Goal: Transaction & Acquisition: Purchase product/service

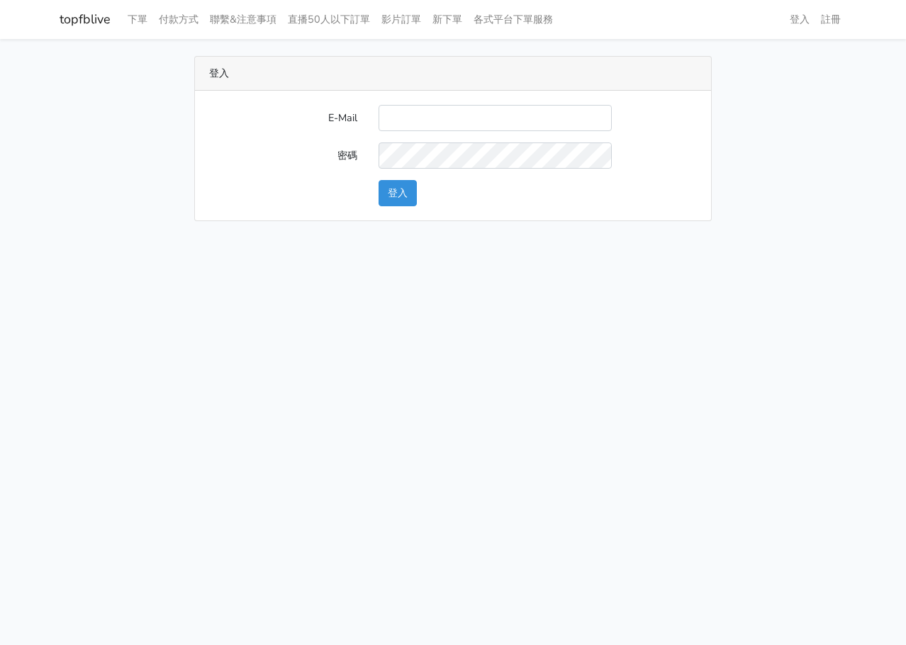
click at [432, 102] on div "E-Mail 密碼 登入" at bounding box center [453, 156] width 516 height 130
click at [422, 112] on input "E-Mail" at bounding box center [494, 118] width 233 height 26
type input "L123572232@gmail.com"
click at [400, 197] on button "登入" at bounding box center [397, 193] width 38 height 26
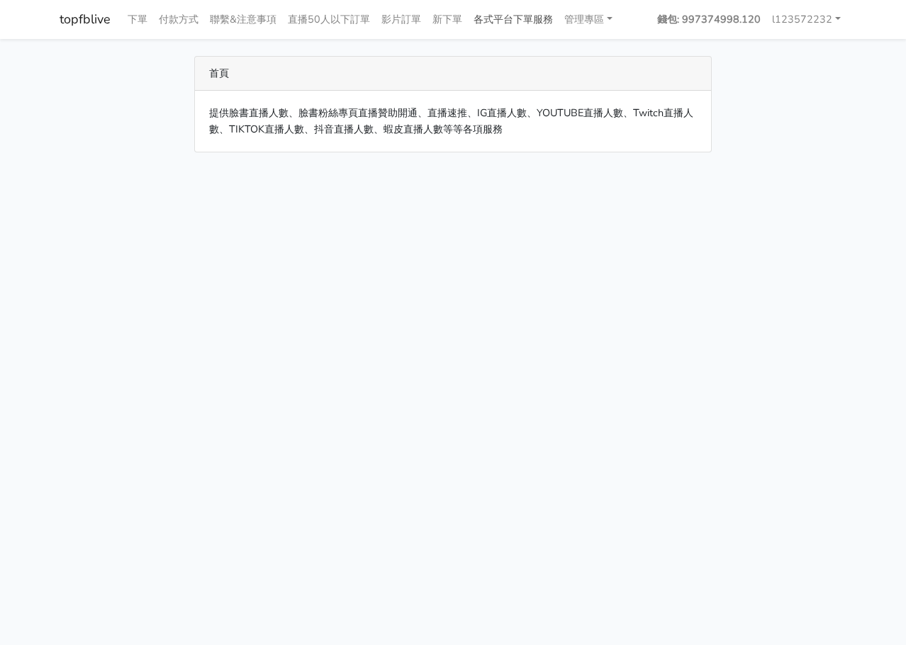
click at [490, 13] on link "各式平台下單服務" at bounding box center [513, 20] width 91 height 28
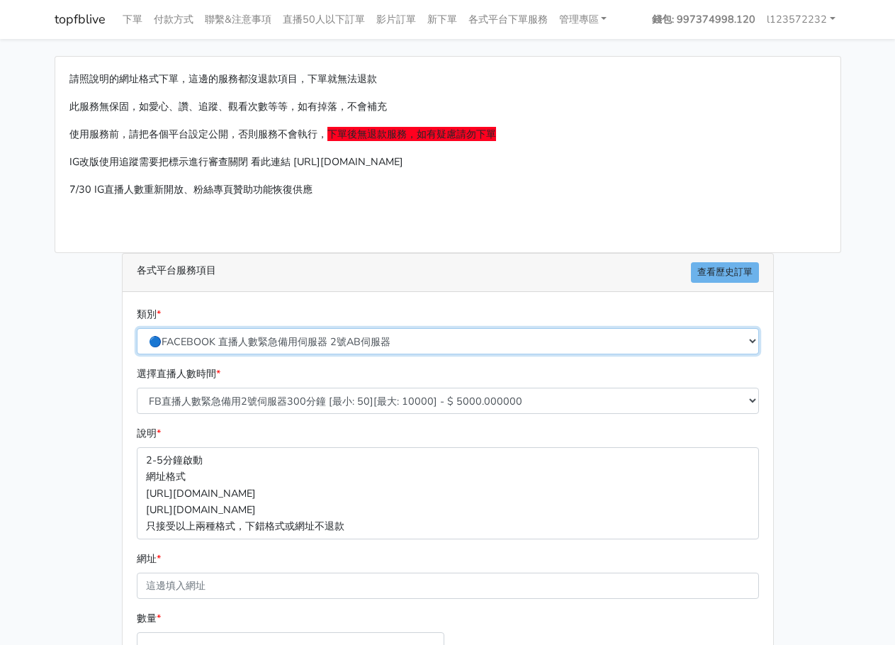
click at [336, 331] on select "🔵FACEBOOK 直播人數緊急備用伺服器 2號AB伺服器 🔵FACEBOOK 網軍專用貼文留言 安全保密 🔵FACEBOOK 直播人數緊急備用伺服器 J1 …" at bounding box center [448, 341] width 622 height 26
select select "🔵FACEBOOK 直播人數 AB伺服器"
click at [137, 328] on select "🔵FACEBOOK 直播人數緊急備用伺服器 2號AB伺服器 🔵FACEBOOK 網軍專用貼文留言 安全保密 🔵FACEBOOK 直播人數緊急備用伺服器 J1 …" at bounding box center [448, 341] width 622 height 26
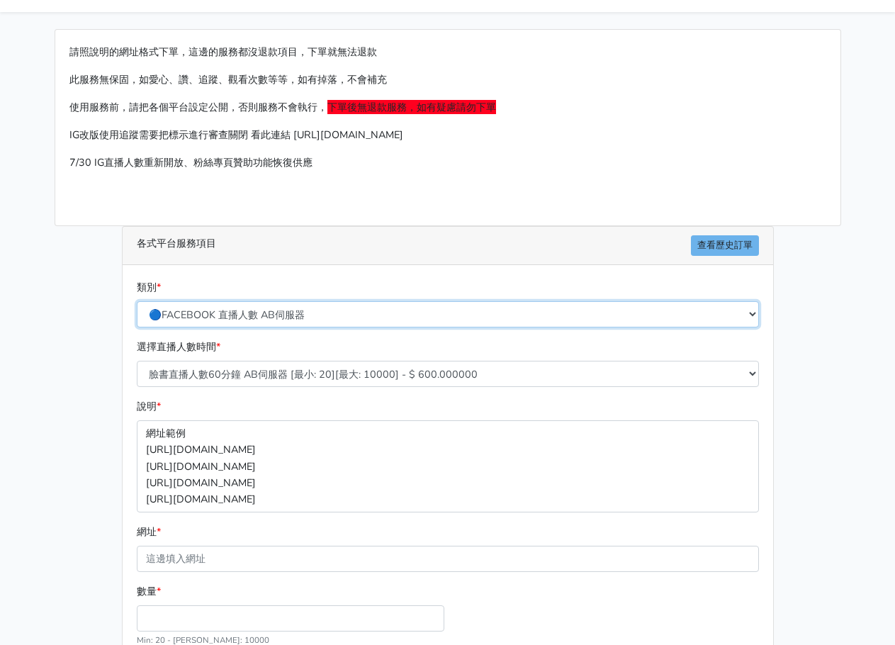
scroll to position [142, 0]
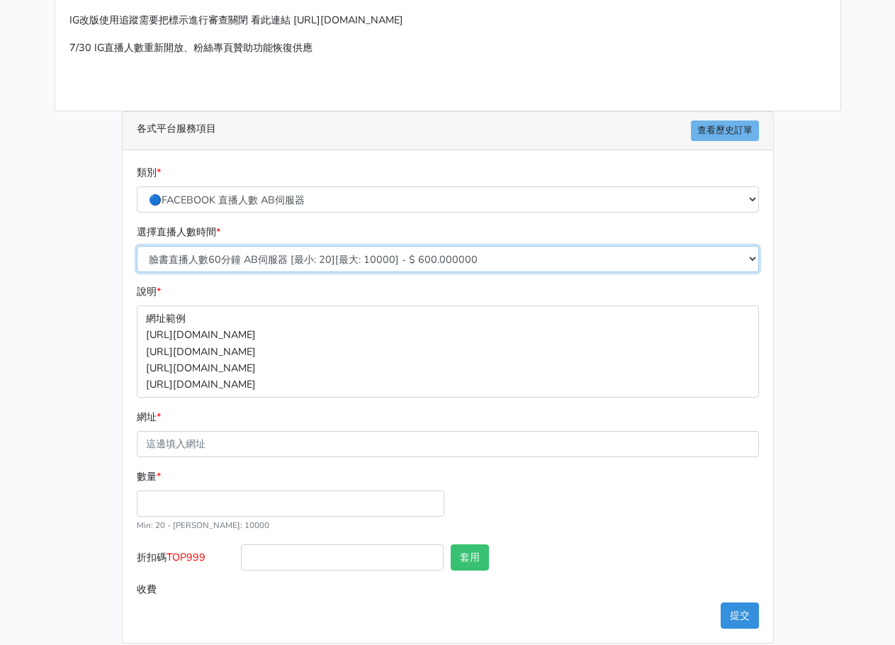
click at [371, 269] on select "臉書直播人數60分鐘 AB伺服器 [最小: 20][最大: 10000] - $ 600.000000 臉書直播人數90分鐘 AB伺服器 [最小: 20][最…" at bounding box center [448, 259] width 622 height 26
select select "614"
click at [137, 246] on select "臉書直播人數60分鐘 AB伺服器 [最小: 20][最大: 10000] - $ 600.000000 臉書直播人數90分鐘 AB伺服器 [最小: 20][最…" at bounding box center [448, 259] width 622 height 26
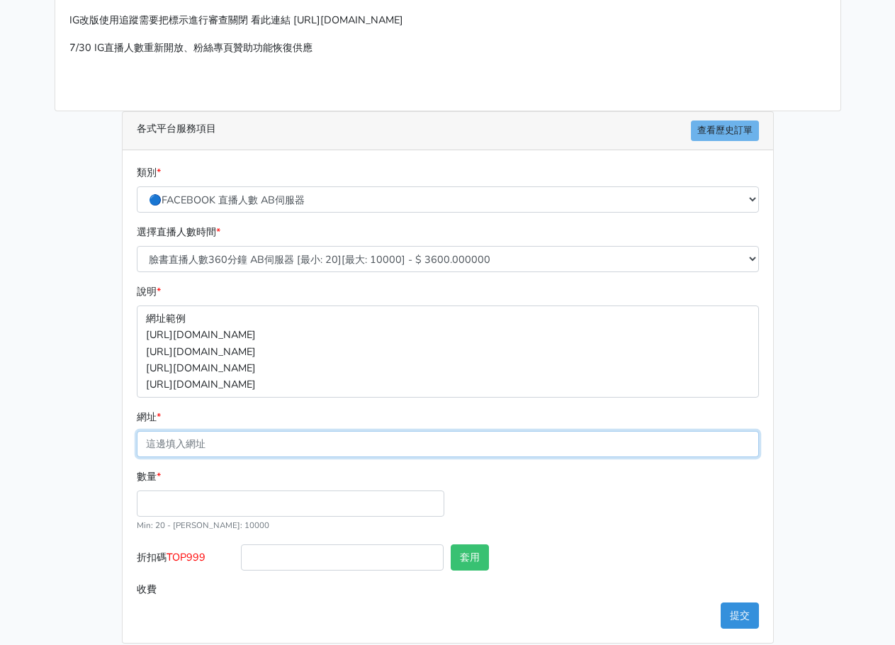
click at [283, 447] on input "網址 *" at bounding box center [448, 444] width 622 height 26
paste input "[URL][DOMAIN_NAME]"
type input "[URL][DOMAIN_NAME]"
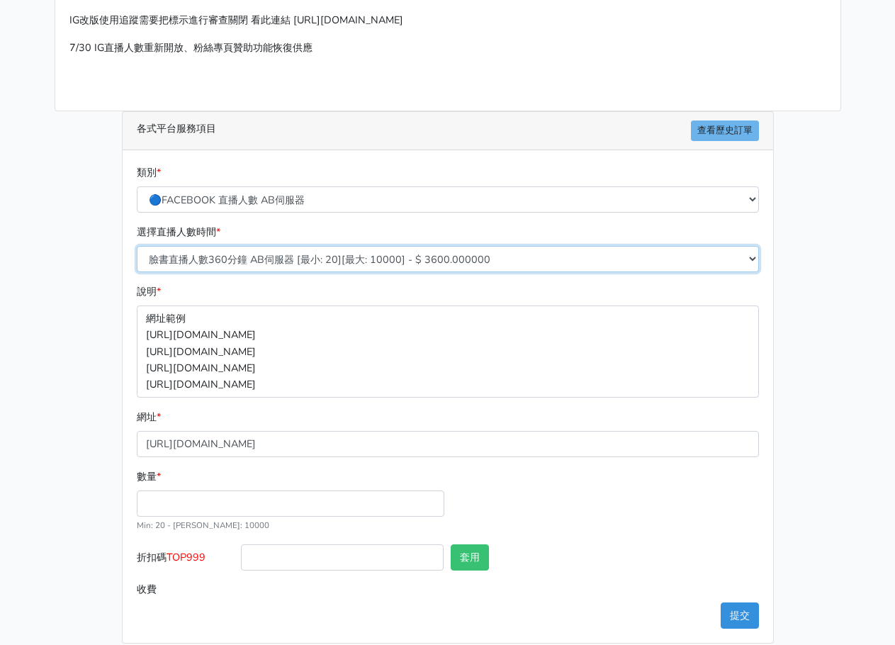
click at [250, 252] on select "臉書直播人數60分鐘 AB伺服器 [最小: 20][最大: 10000] - $ 600.000000 臉書直播人數90分鐘 AB伺服器 [最小: 20][最…" at bounding box center [448, 259] width 622 height 26
select select "612"
click at [137, 246] on select "臉書直播人數60分鐘 AB伺服器 [最小: 20][最大: 10000] - $ 600.000000 臉書直播人數90分鐘 AB伺服器 [最小: 20][最…" at bounding box center [448, 259] width 622 height 26
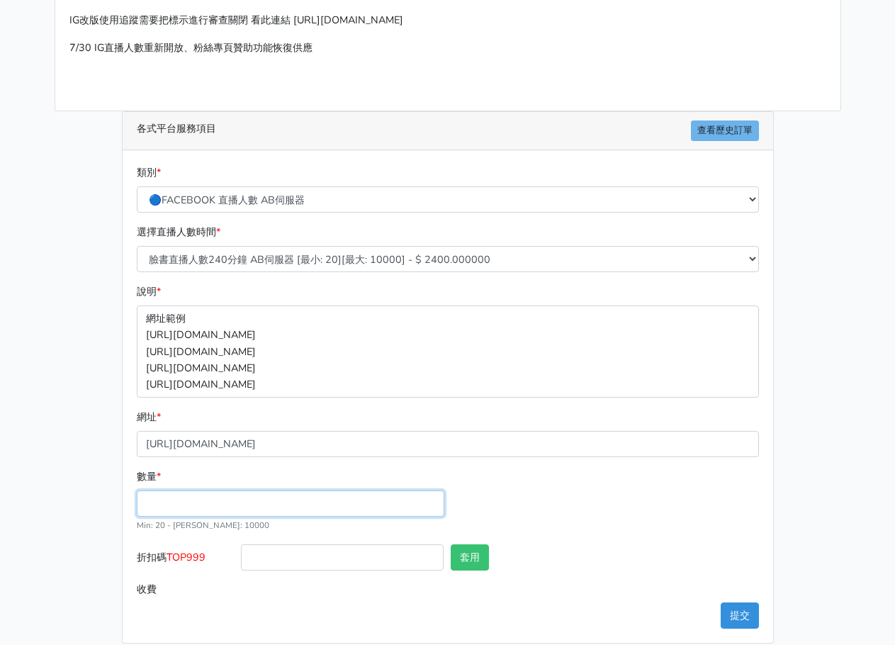
click at [162, 509] on input "數量 *" at bounding box center [291, 503] width 308 height 26
type input "35"
type input "84.000"
click at [112, 456] on div "各式平台服務項目 查看歷史訂單 類別 * 🔵FACEBOOK 直播人數緊急備用伺服器 2號AB伺服器 🔵FACEBOOK 網軍專用貼文留言 安全保密 🔵FAC…" at bounding box center [447, 377] width 673 height 532
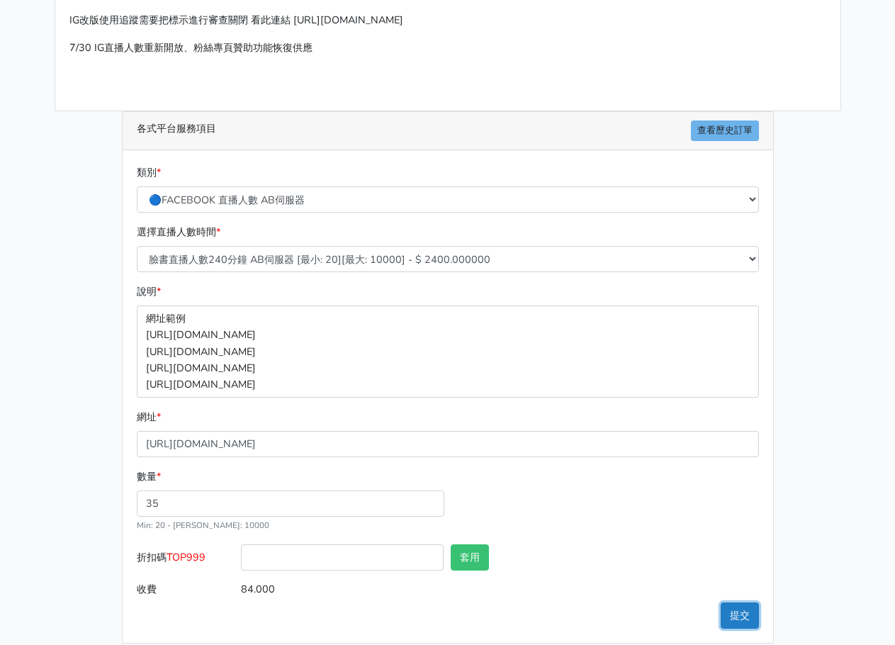
click at [741, 605] on button "提交" at bounding box center [740, 615] width 38 height 26
